Goal: Find specific page/section: Find specific page/section

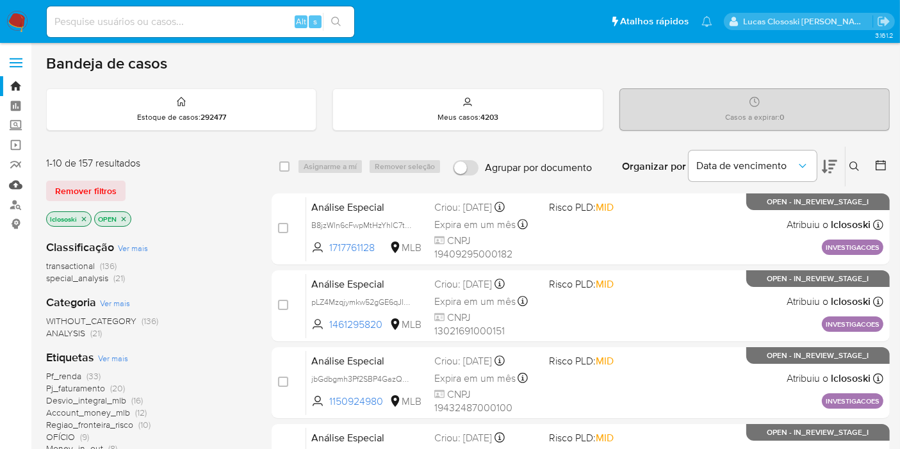
click at [12, 184] on link "Mulan" at bounding box center [76, 185] width 153 height 20
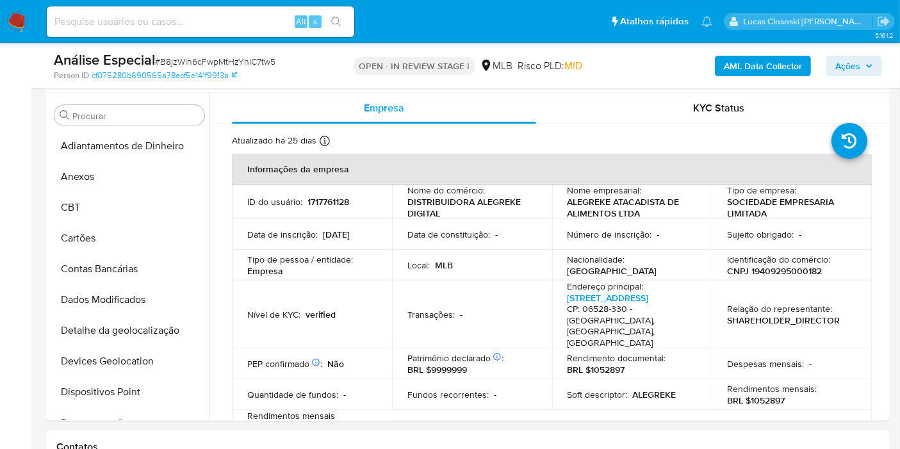
scroll to position [664, 0]
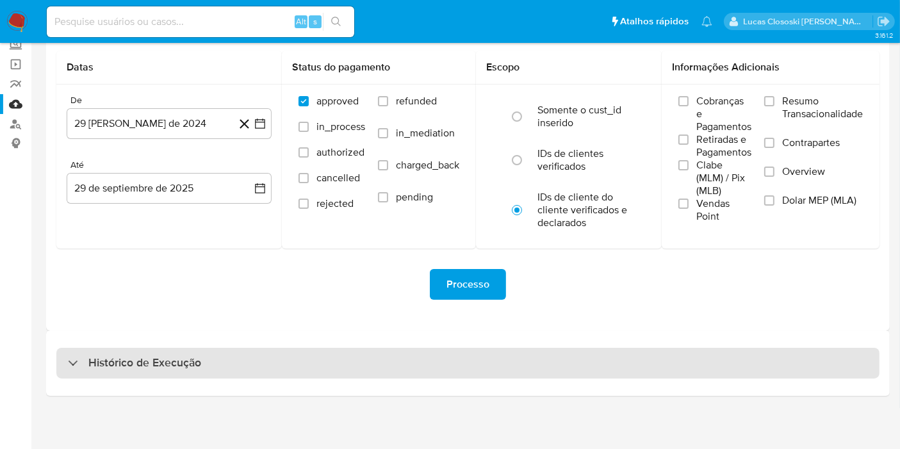
click at [240, 368] on div "Histórico de Execução" at bounding box center [468, 363] width 824 height 31
select select "10"
